Goal: Check status: Check status

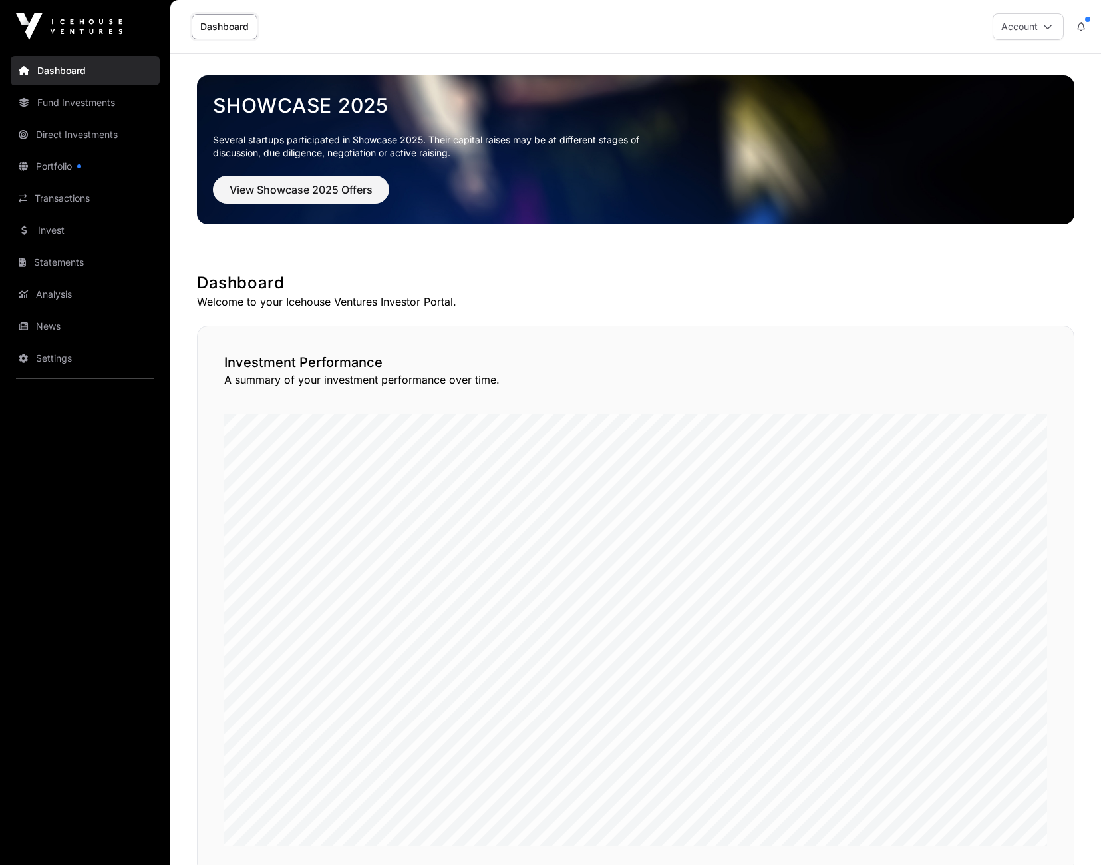
click at [65, 148] on link "Direct Investments" at bounding box center [85, 134] width 149 height 29
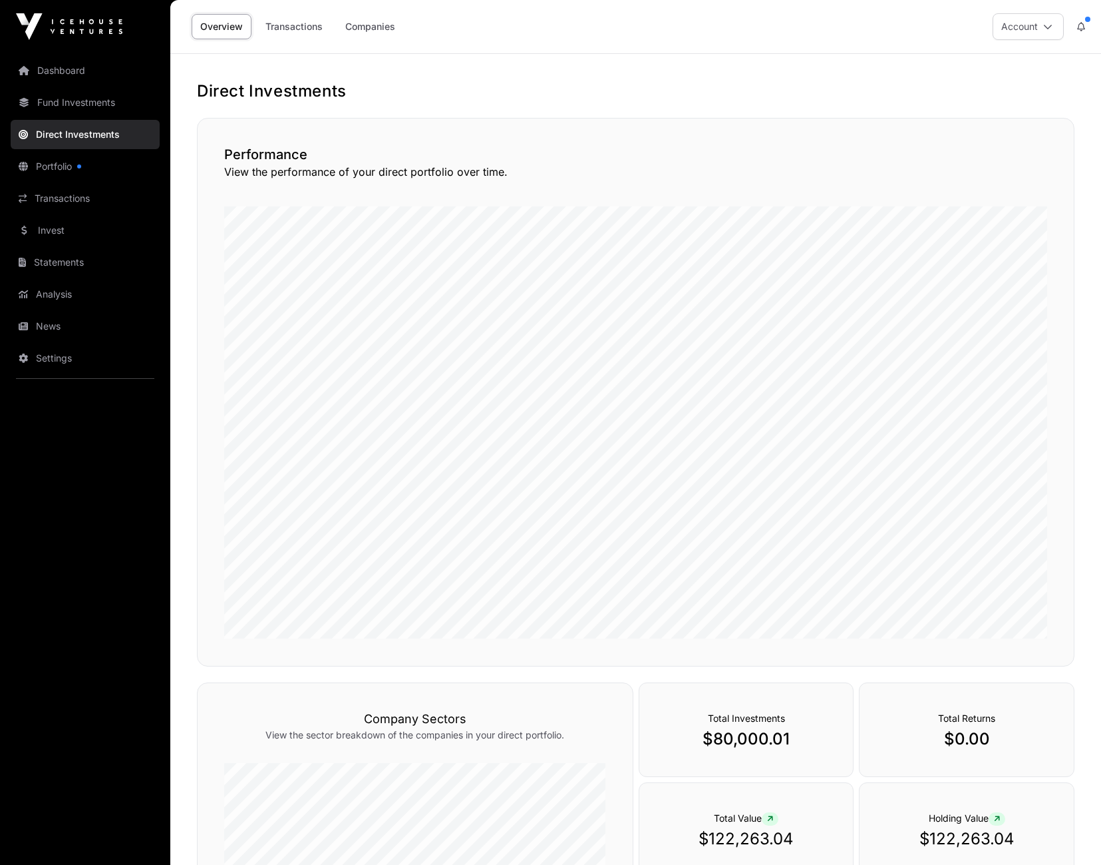
scroll to position [242, 0]
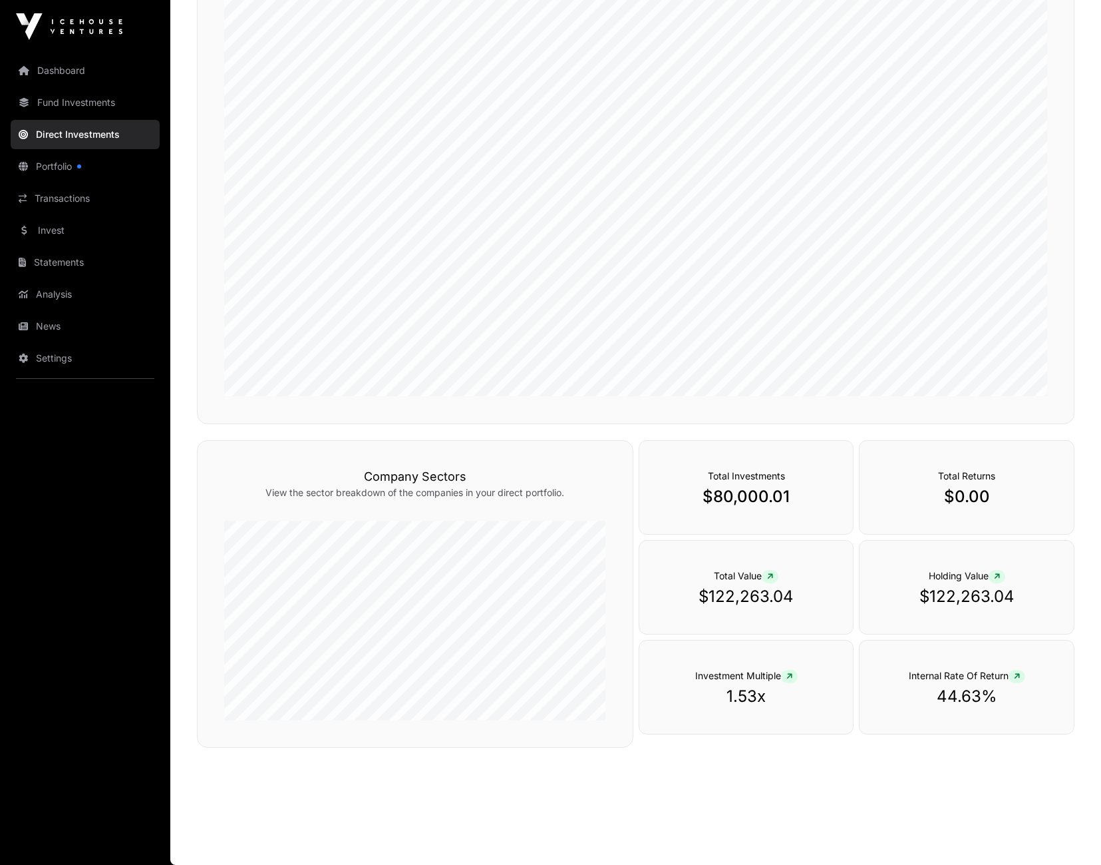
click at [974, 588] on p "$122,263.04" at bounding box center [966, 596] width 161 height 21
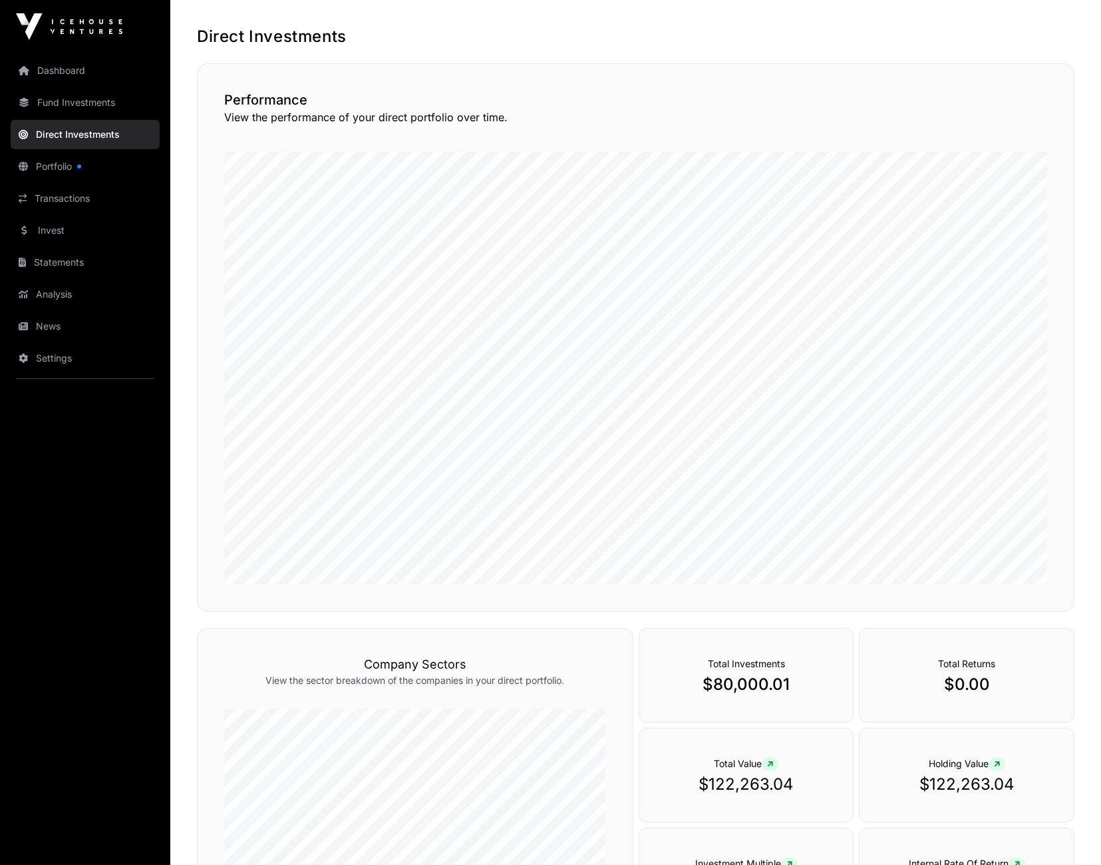
scroll to position [0, 0]
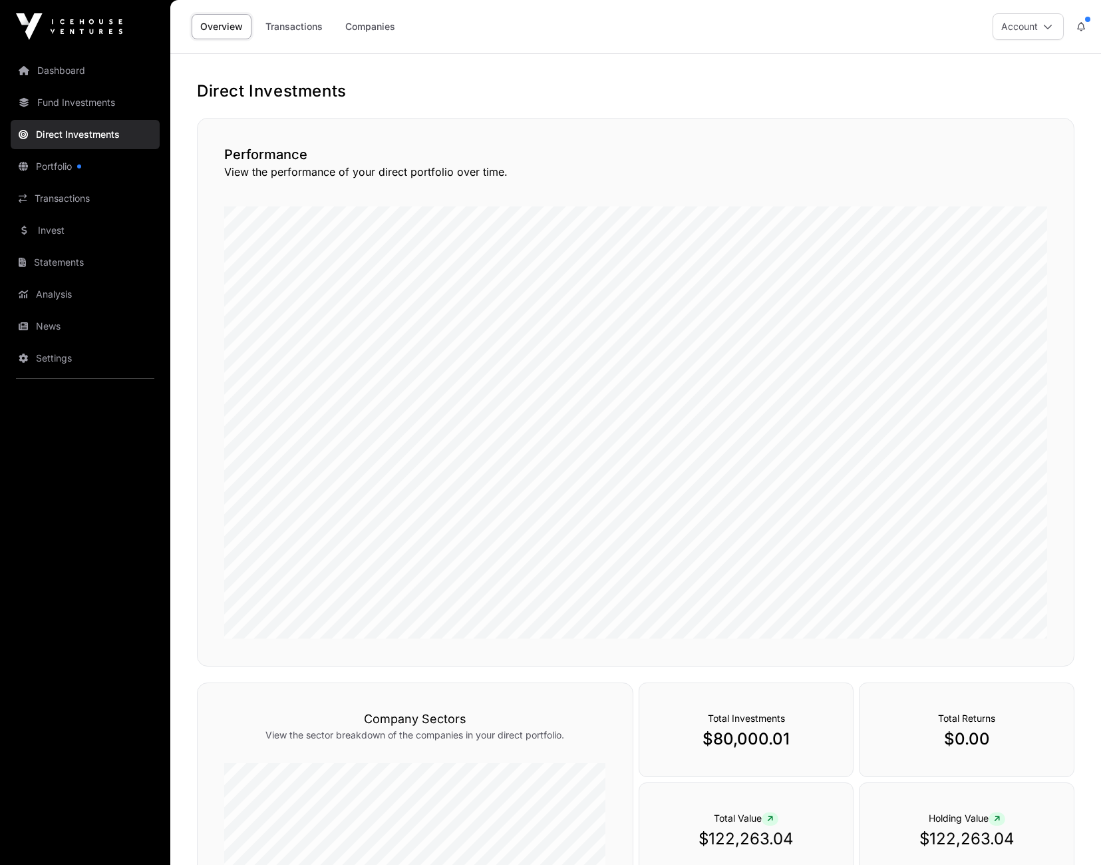
click at [57, 107] on link "Fund Investments" at bounding box center [85, 102] width 149 height 29
click at [69, 117] on nav "Dashboard Fund Investments Direct Investments Portfolio Transactions Invest Sta…" at bounding box center [85, 453] width 170 height 801
click at [63, 102] on link "Fund Investments" at bounding box center [85, 102] width 149 height 29
click at [69, 68] on link "Dashboard" at bounding box center [85, 70] width 149 height 29
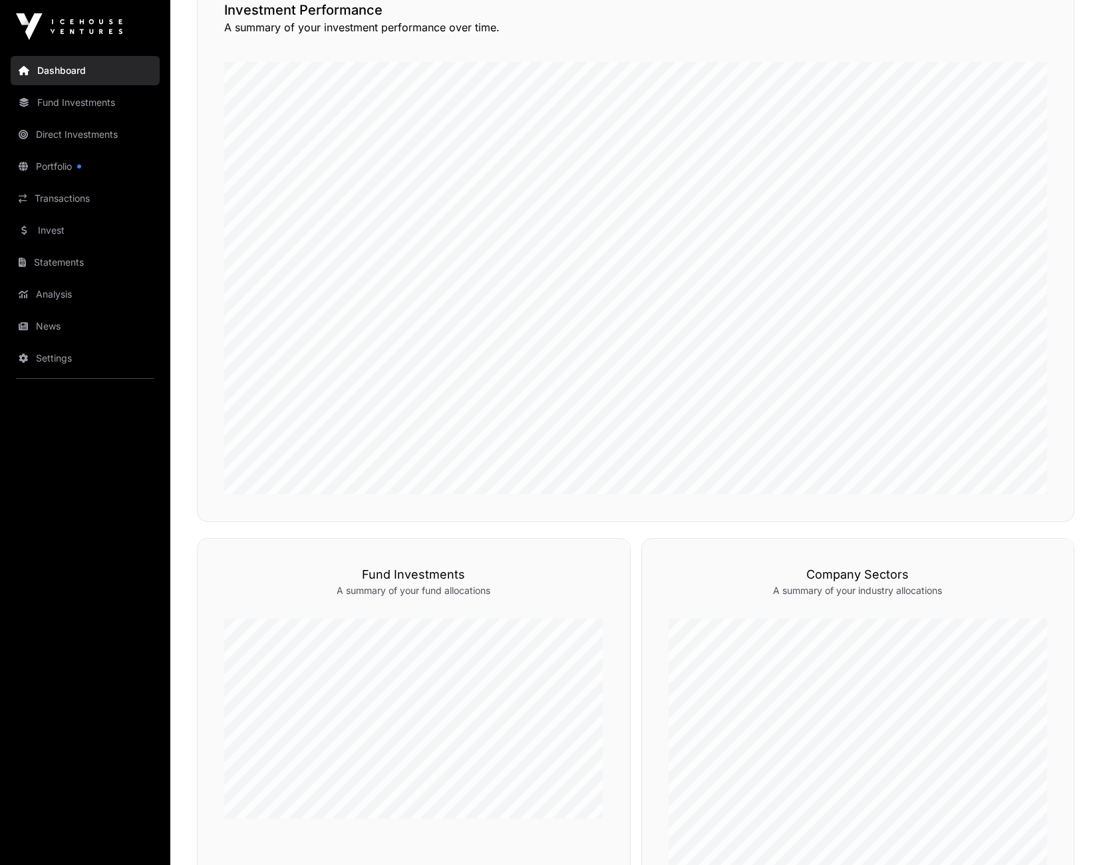
scroll to position [266, 0]
